Goal: Task Accomplishment & Management: Use online tool/utility

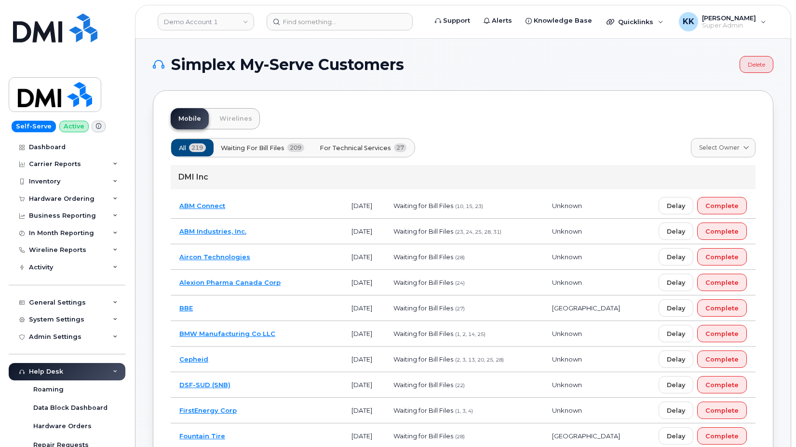
click at [370, 144] on span "For Technical Services" at bounding box center [355, 147] width 71 height 9
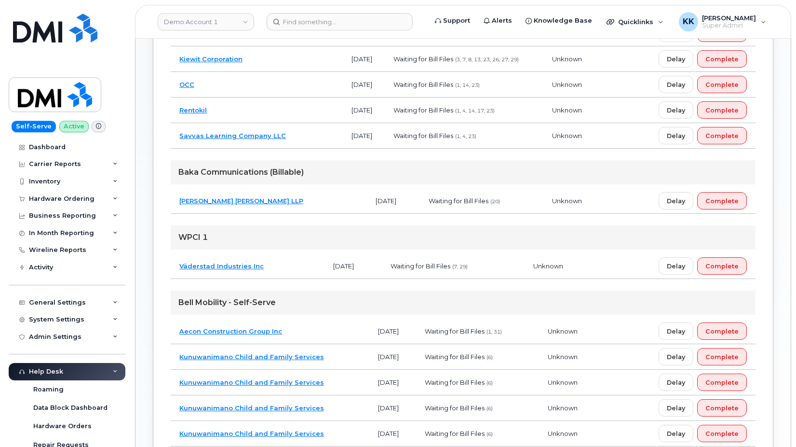
scroll to position [344, 0]
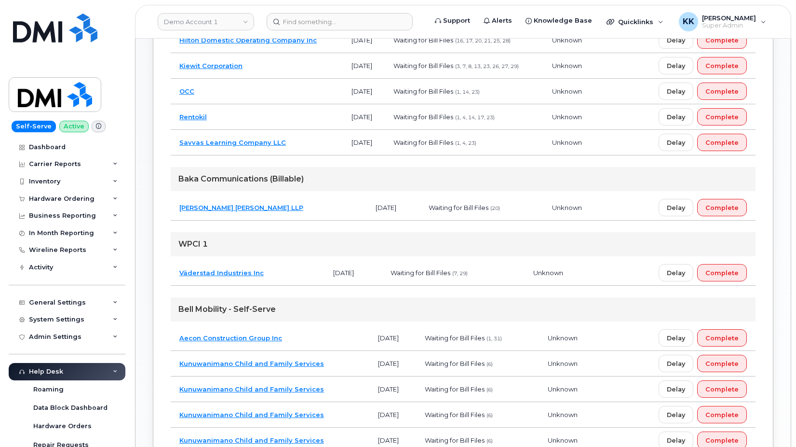
click at [284, 210] on td "[PERSON_NAME] [PERSON_NAME] LLP" at bounding box center [269, 208] width 196 height 26
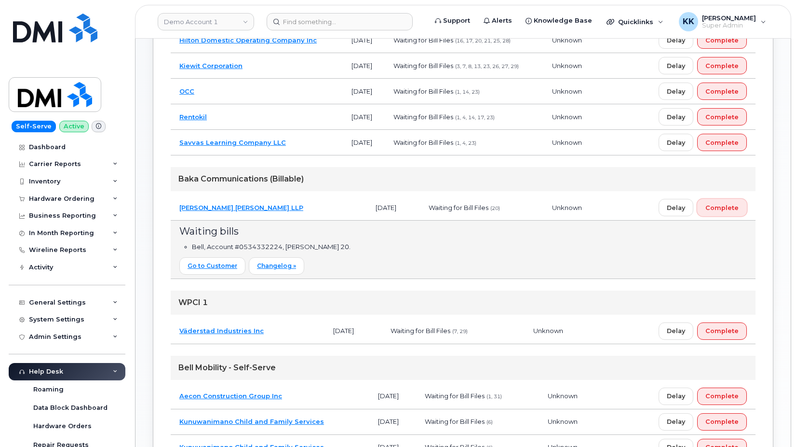
click at [717, 203] on button "Complete" at bounding box center [723, 207] width 50 height 17
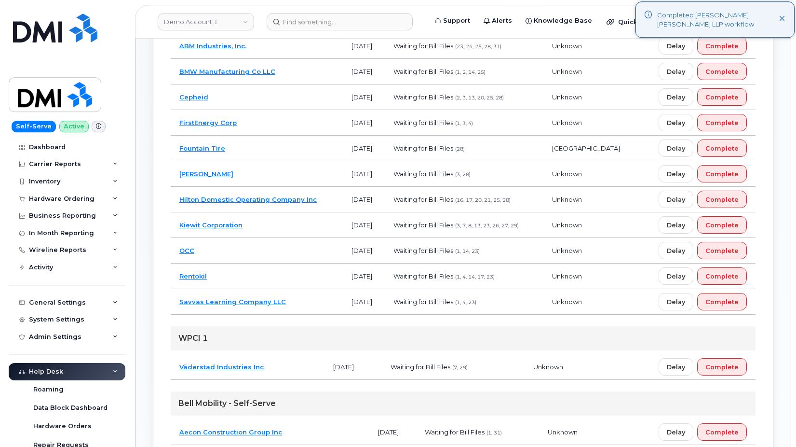
scroll to position [197, 0]
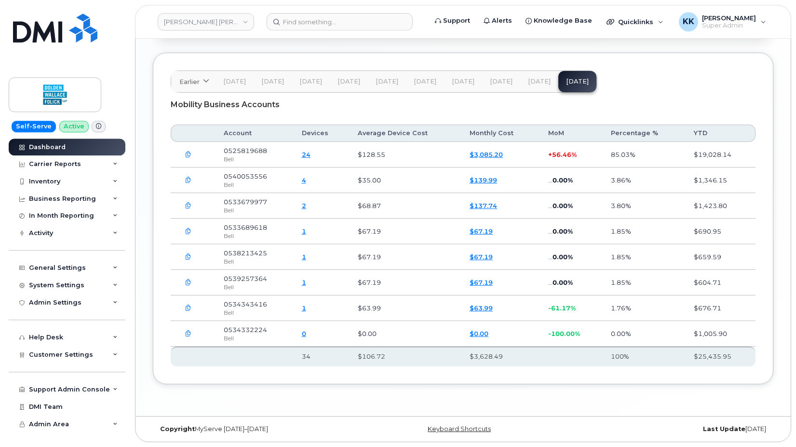
scroll to position [1444, 0]
click at [188, 332] on icon "button" at bounding box center [188, 333] width 6 height 6
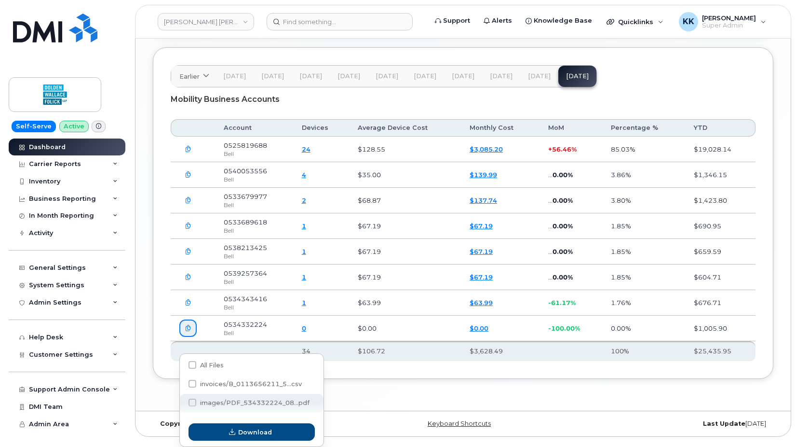
click at [214, 399] on span "images/PDF_534332224_08...pdf" at bounding box center [255, 402] width 110 height 7
click at [182, 400] on input "images/PDF_534332224_08...pdf" at bounding box center [179, 402] width 5 height 5
checkbox input "true"
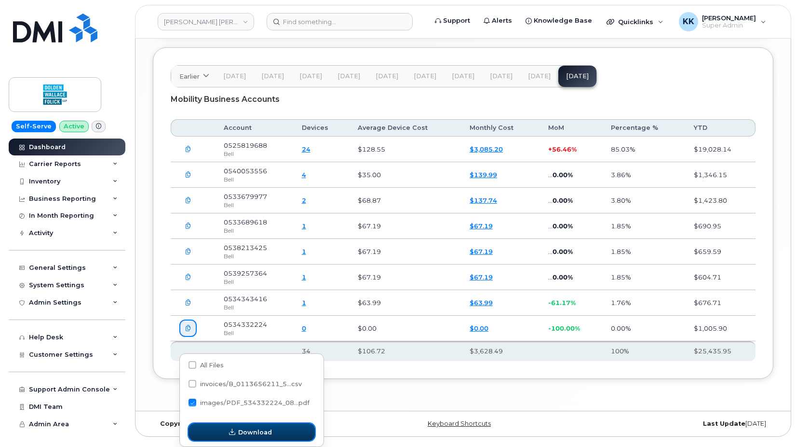
click at [232, 429] on icon "button" at bounding box center [232, 432] width 6 height 6
